Goal: Find specific page/section: Find specific page/section

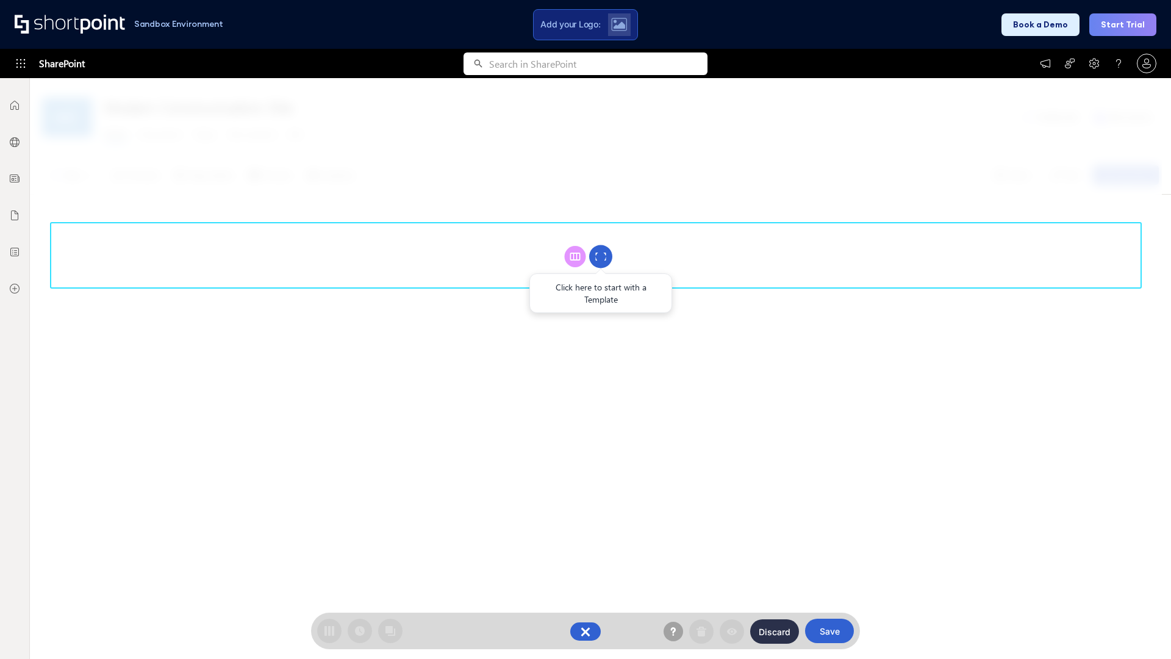
click at [601, 256] on circle at bounding box center [600, 256] width 23 height 23
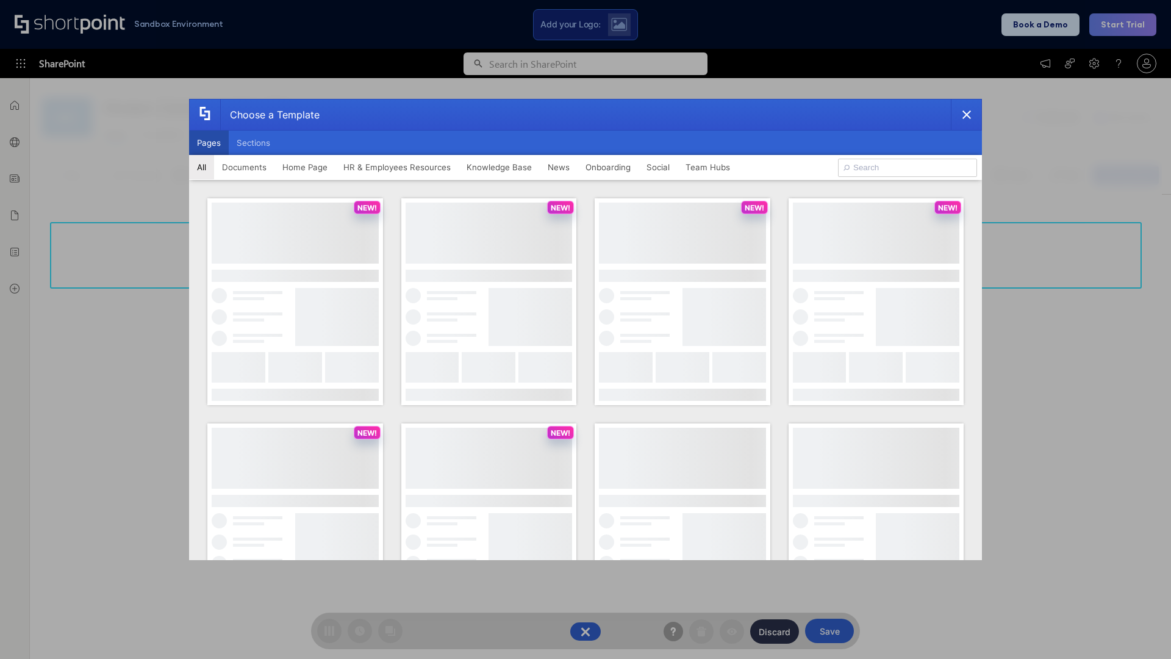
click at [209, 143] on button "Pages" at bounding box center [209, 143] width 40 height 24
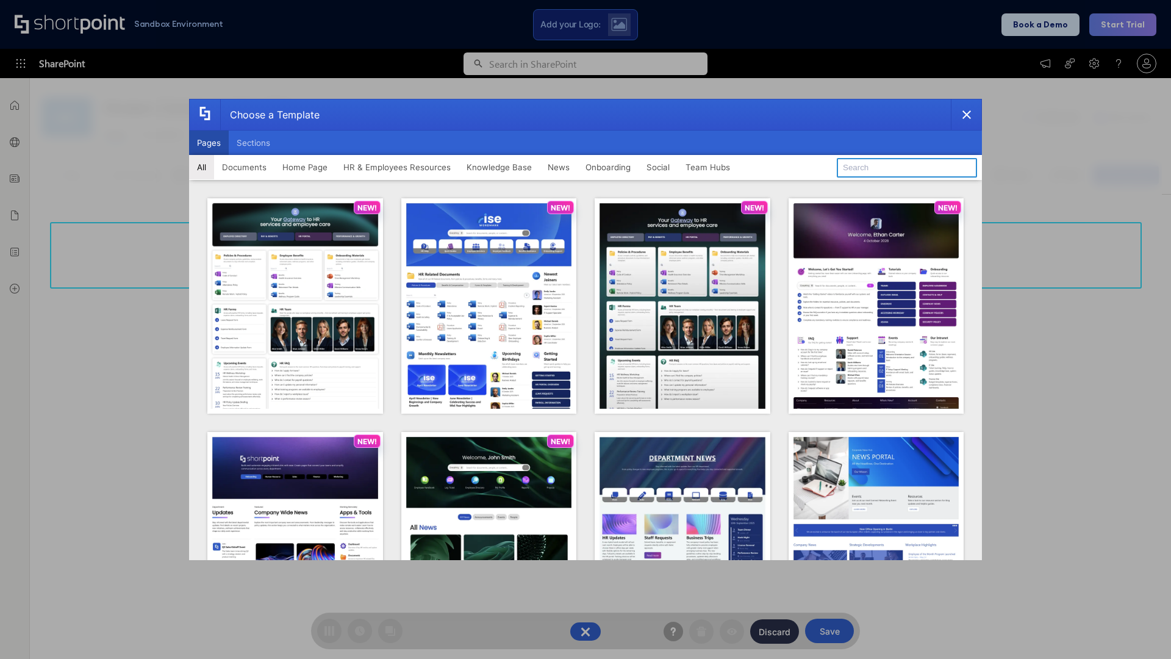
type input "News Portal 6"
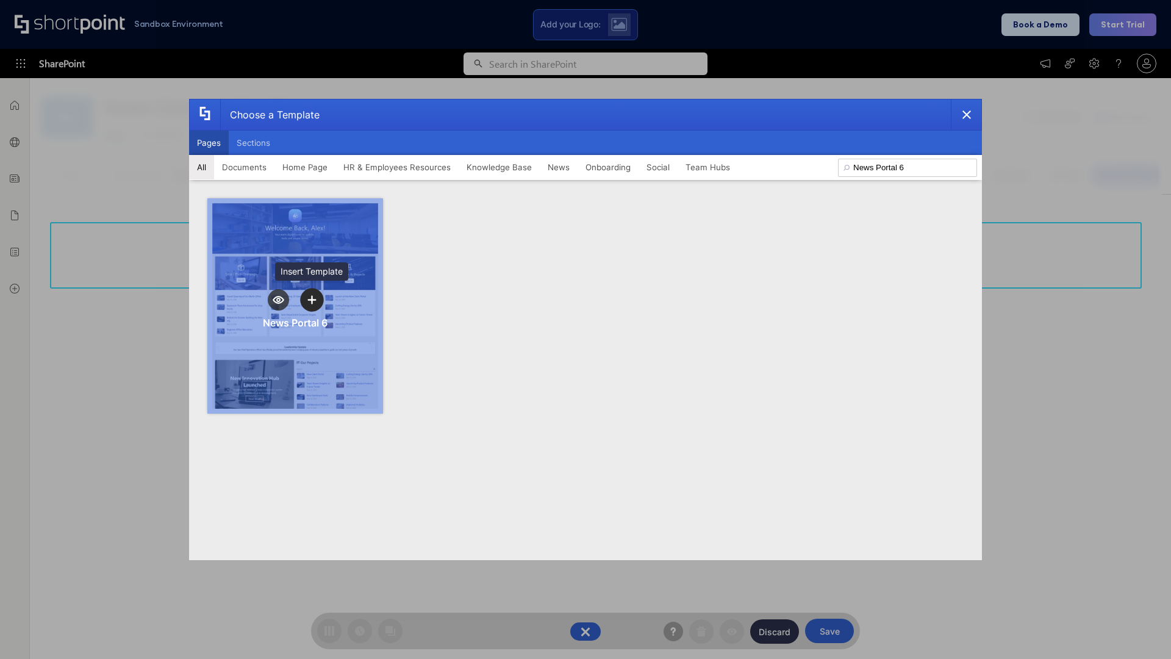
click at [312, 299] on icon "template selector" at bounding box center [311, 299] width 9 height 9
